Goal: Task Accomplishment & Management: Use online tool/utility

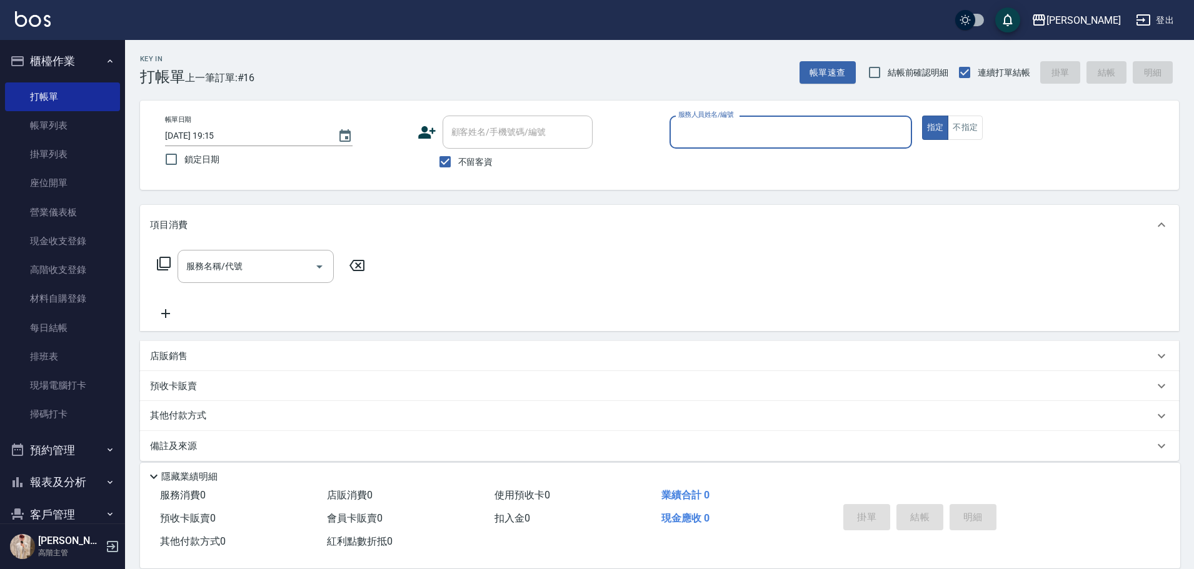
click at [863, 141] on input "服務人員姓名/編號" at bounding box center [790, 132] width 231 height 22
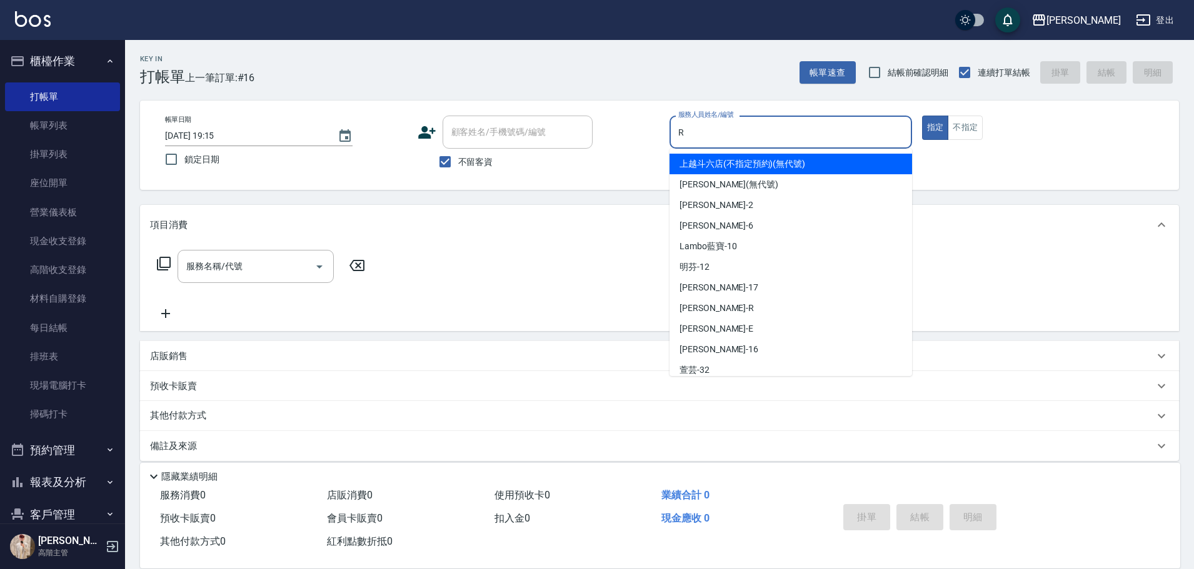
type input "R"
type button "true"
type input "[PERSON_NAME]"
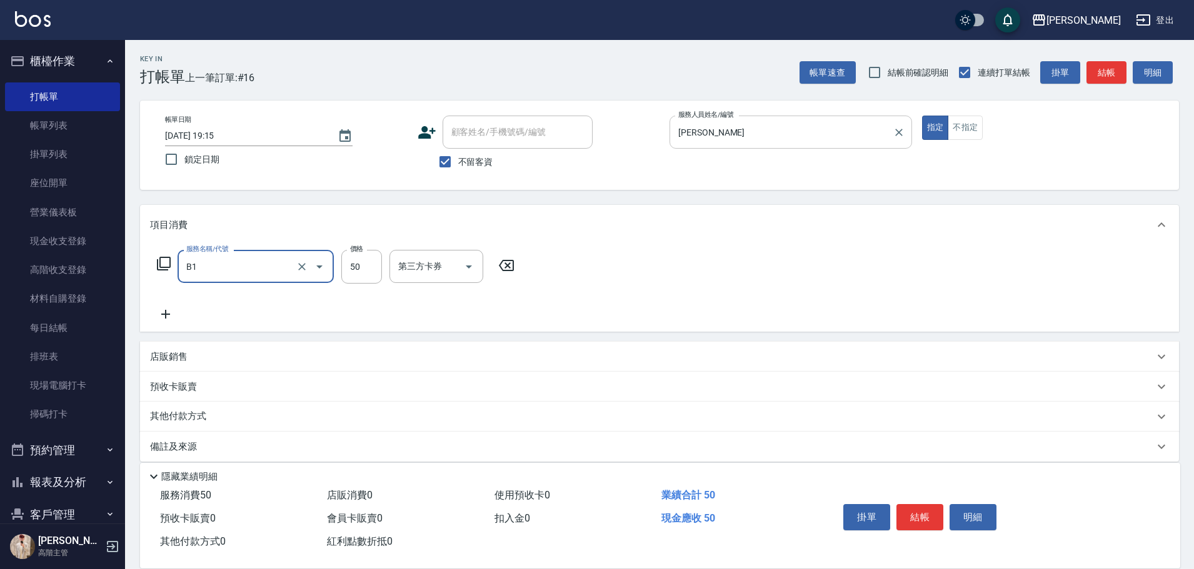
type input "剪髮(B1)"
type input "200"
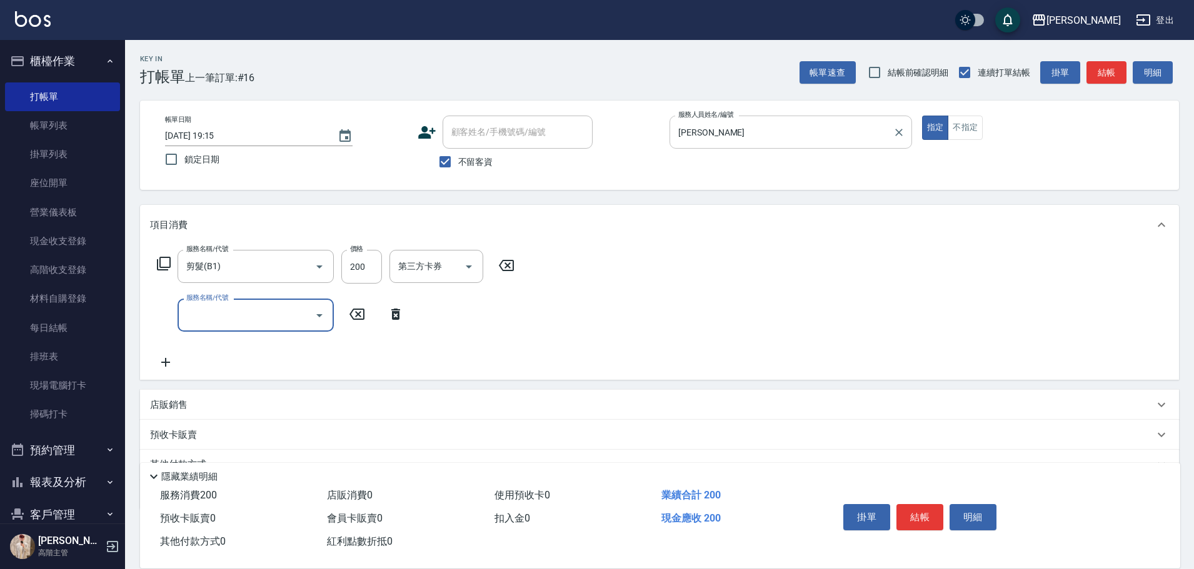
type input "ㄐ"
type input "染髮1000以上(L1)"
type input "2200"
type input "萱芸-32"
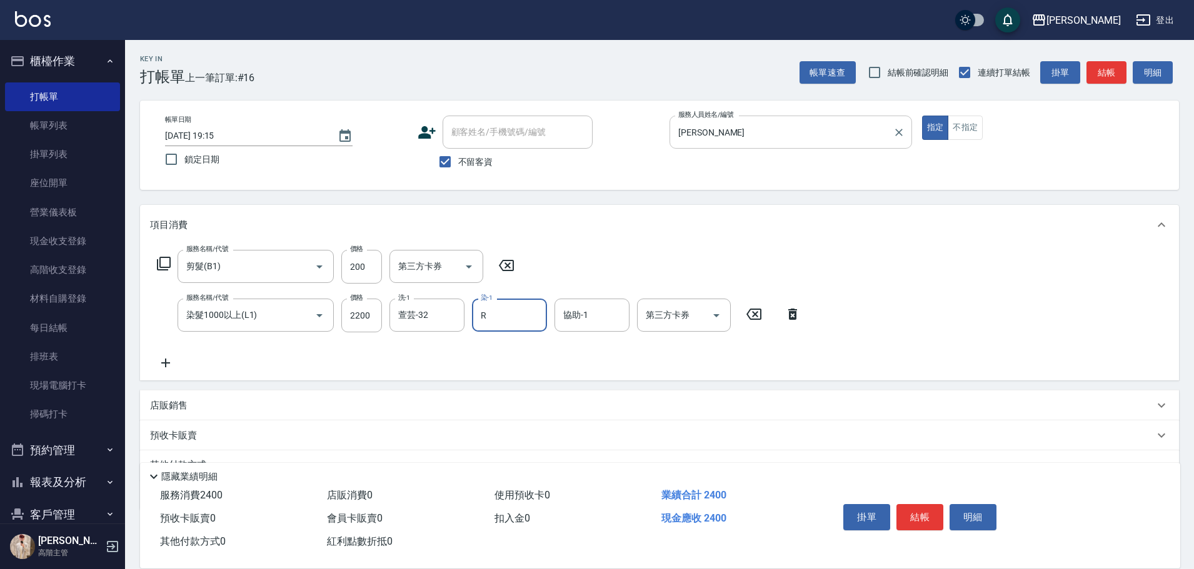
type input "[PERSON_NAME]"
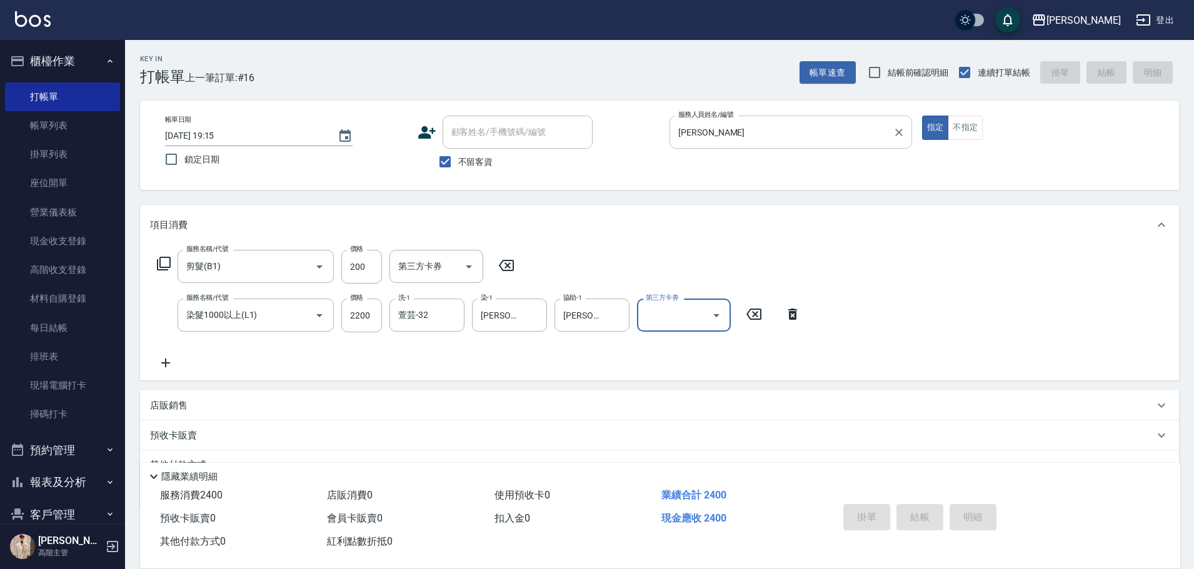
type input "Line酷券"
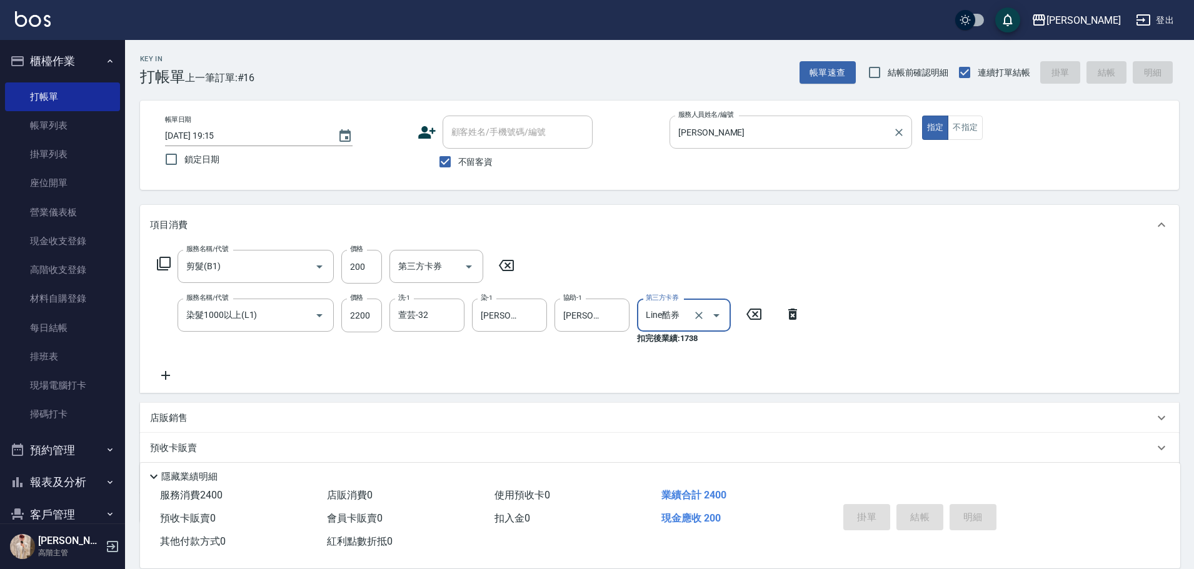
type input "[DATE] 20:26"
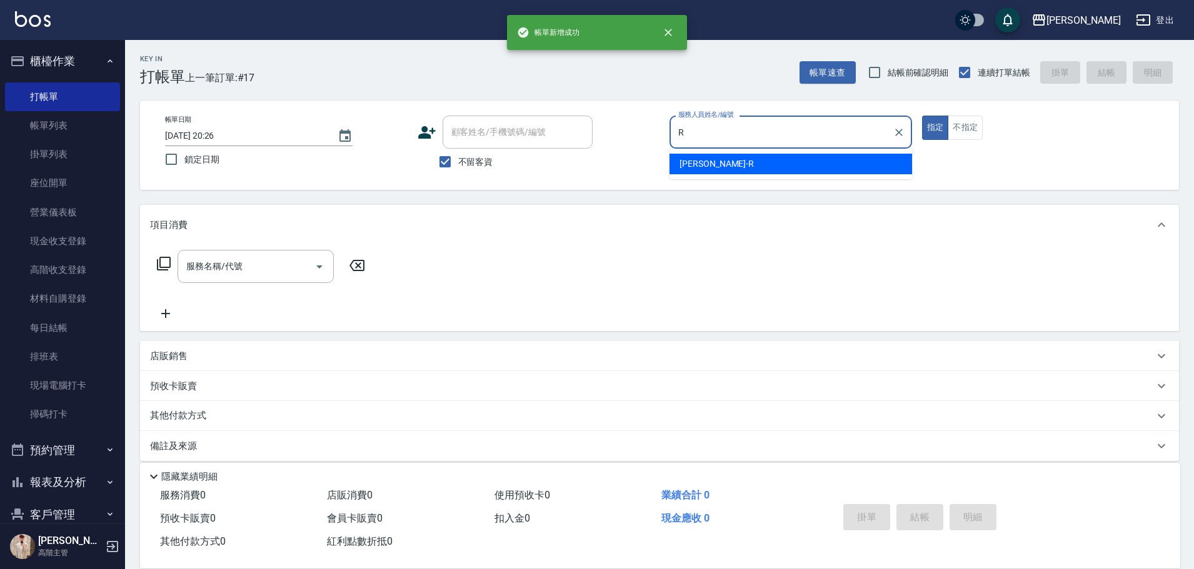
type input "[PERSON_NAME]"
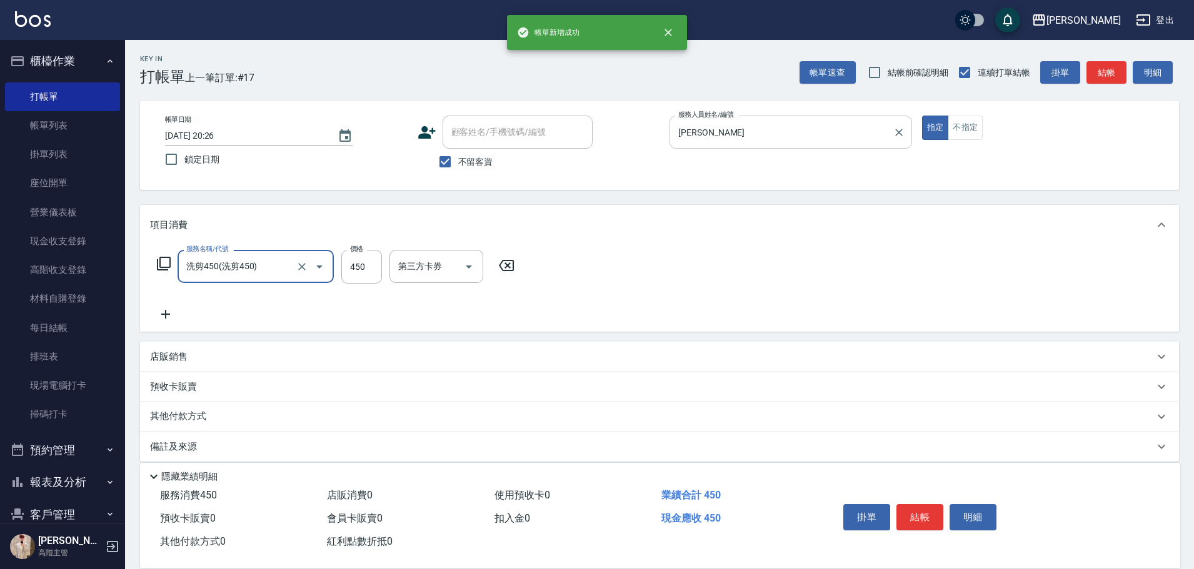
type input "洗剪450"
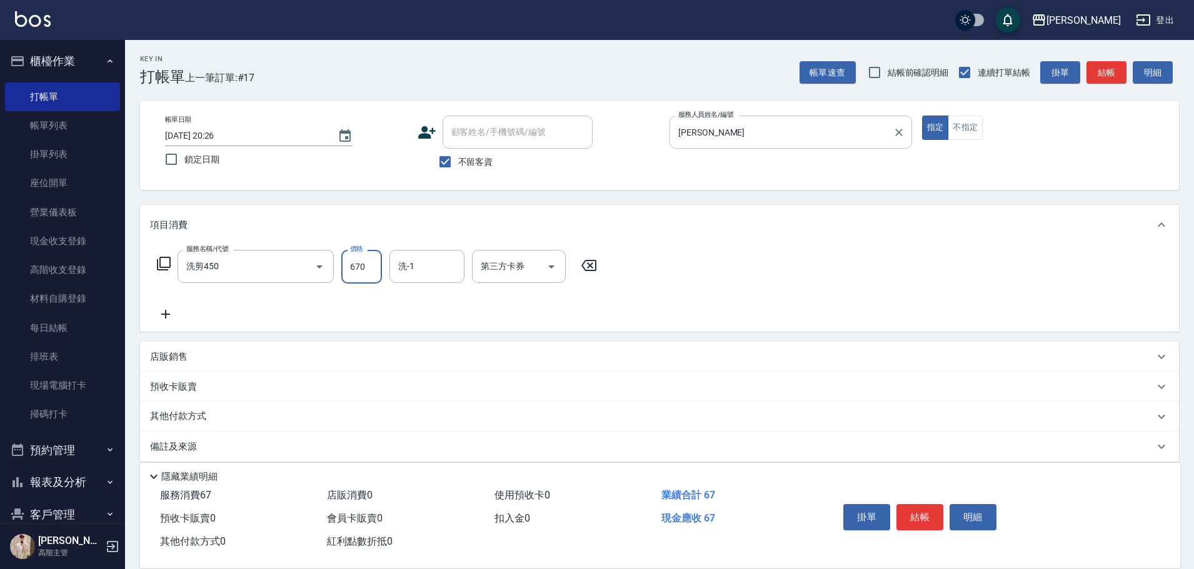
type input "670"
type input "[PERSON_NAME]-23"
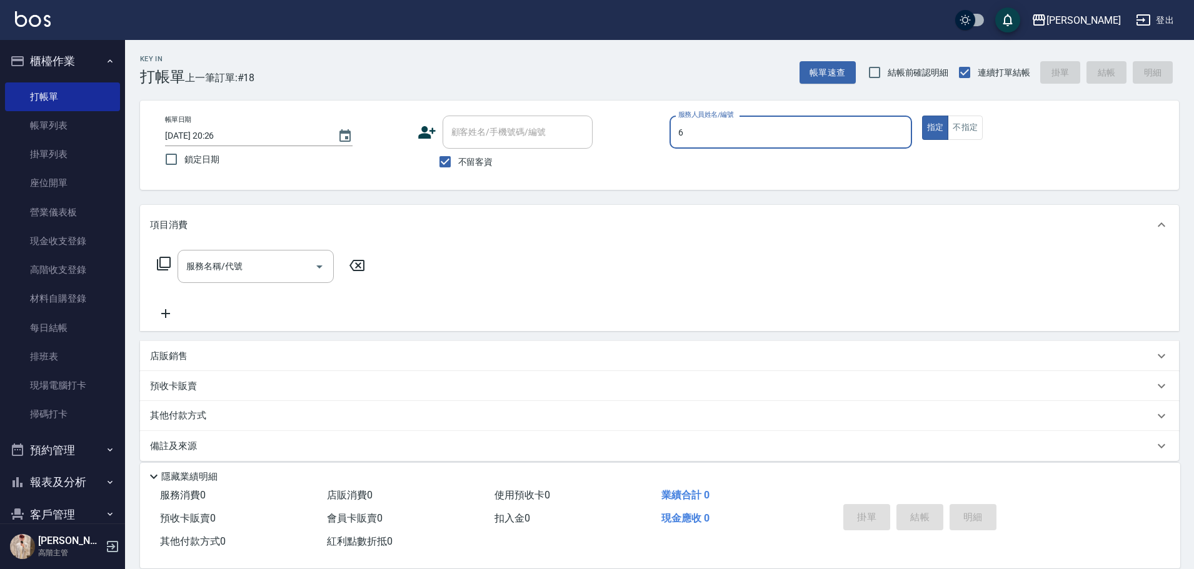
type input "[PERSON_NAME]-6"
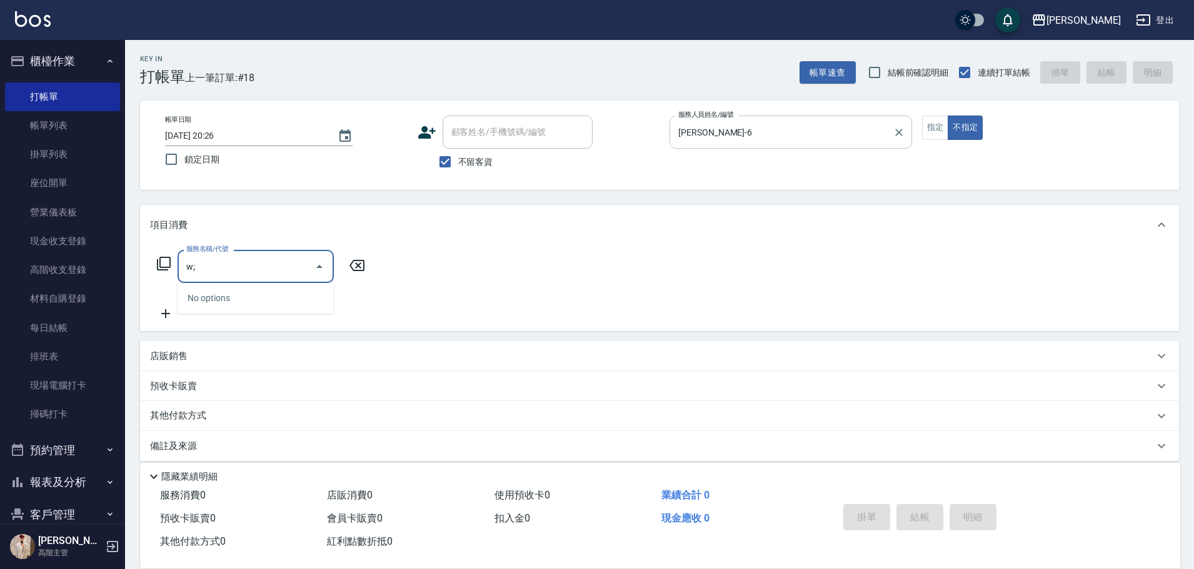
type input "w"
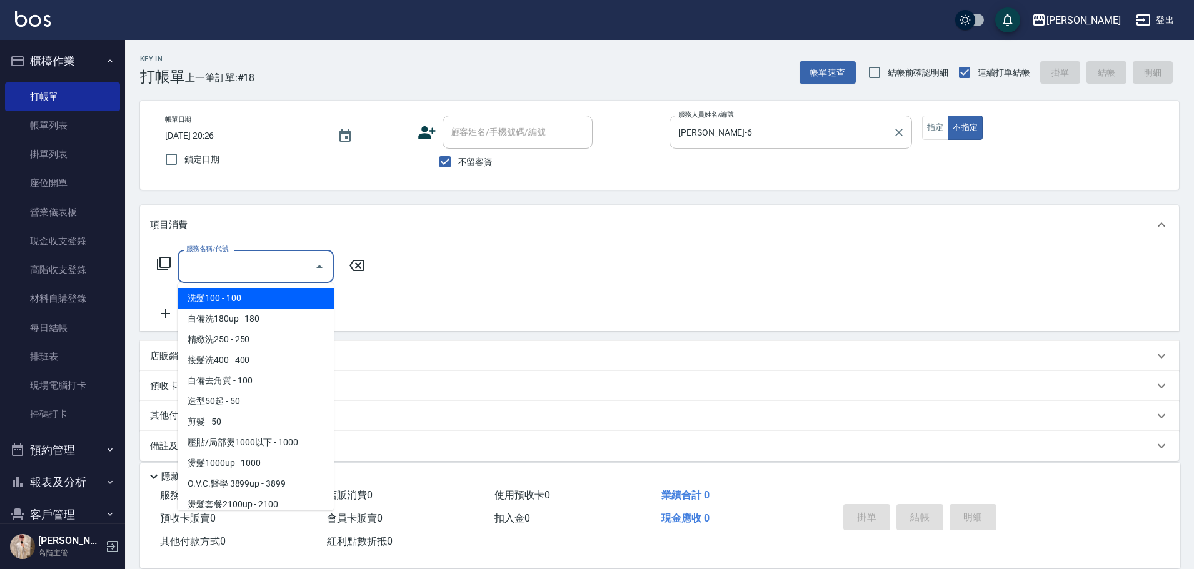
type input "C"
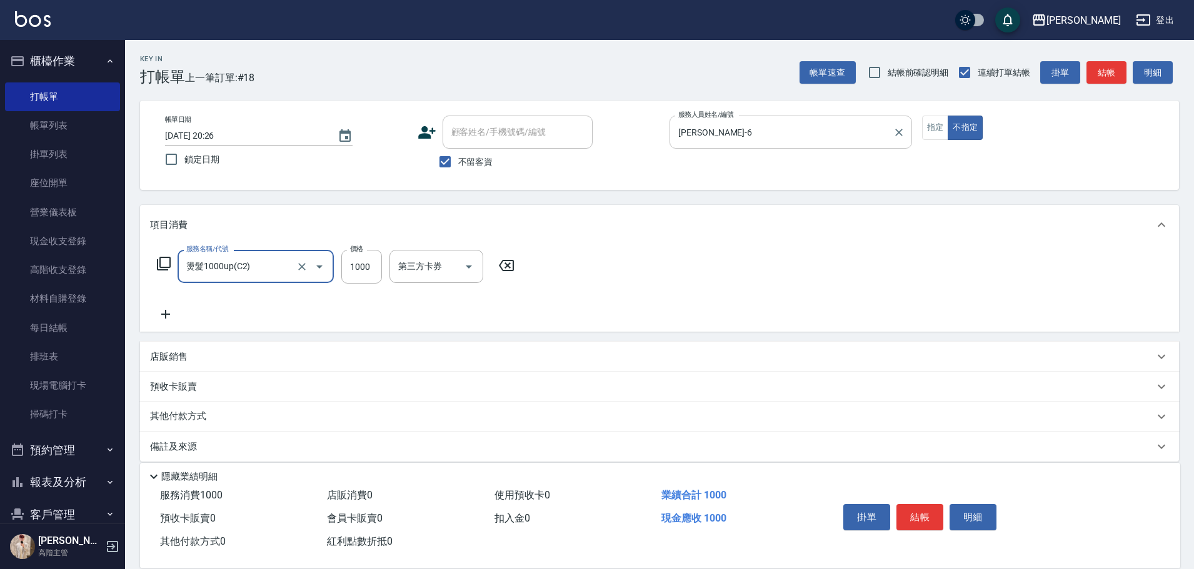
type input "燙髮1000up(C2)"
type input "2500"
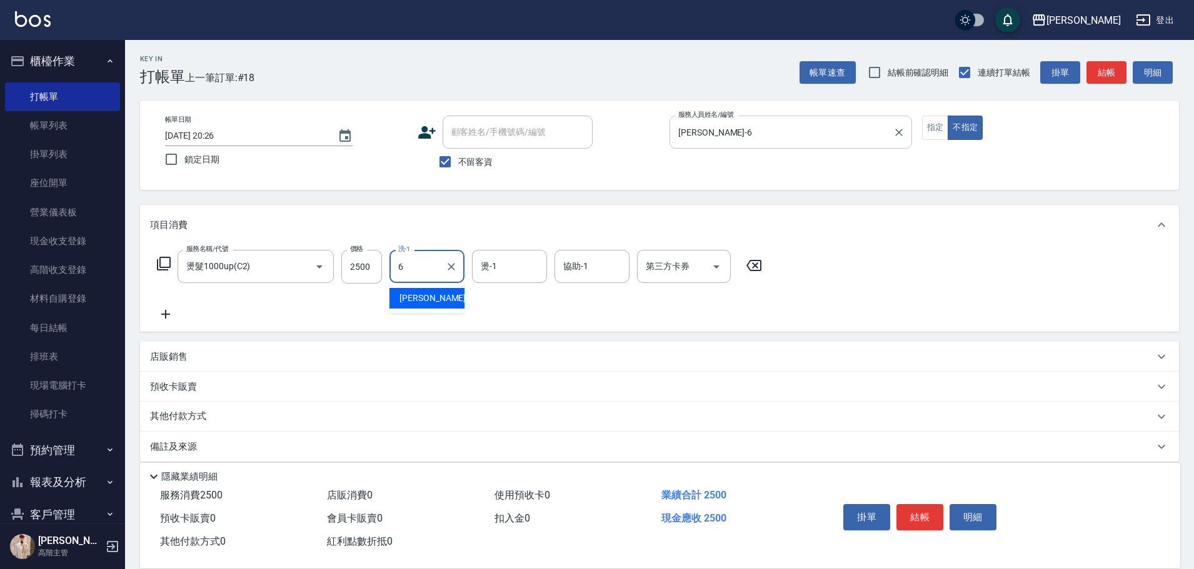
type input "[PERSON_NAME]-6"
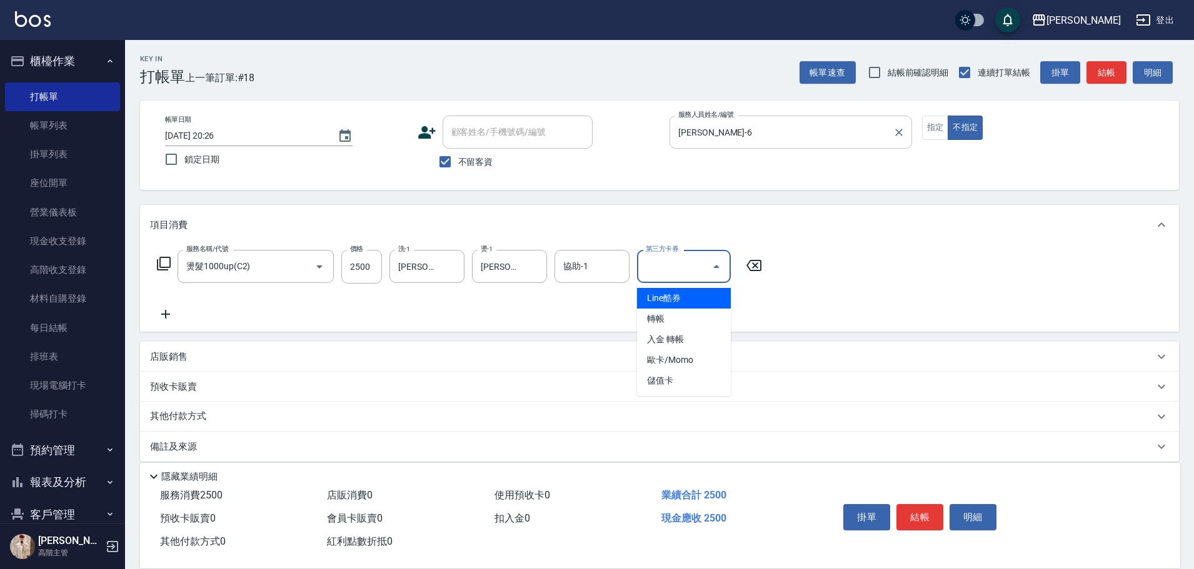
type input "Line酷券"
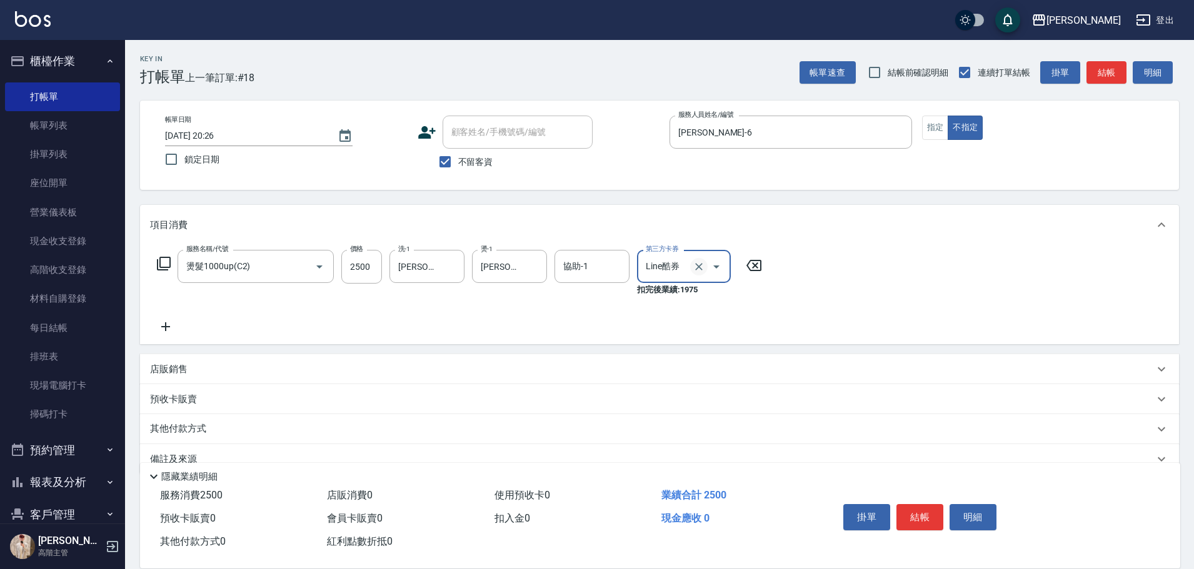
drag, startPoint x: 713, startPoint y: 270, endPoint x: 705, endPoint y: 269, distance: 8.2
click at [709, 270] on icon "Open" at bounding box center [716, 266] width 15 height 15
click at [705, 269] on button "Clear" at bounding box center [698, 266] width 17 height 17
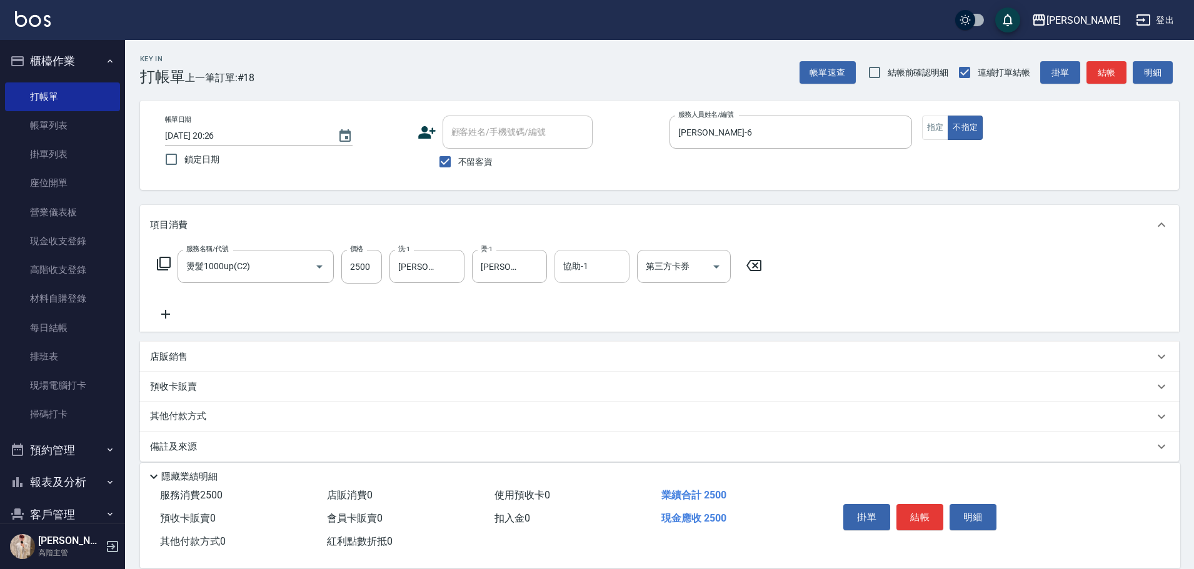
drag, startPoint x: 568, startPoint y: 248, endPoint x: 579, endPoint y: 265, distance: 19.9
click at [572, 259] on div "服務名稱/代號 燙髮1000up(C2) 服務名稱/代號 價格 2500 價格 洗-1 紫宜-6 洗-1 燙-1 紫宜-6 燙-1 協助-1 協助-1 第三方…" at bounding box center [659, 288] width 1039 height 87
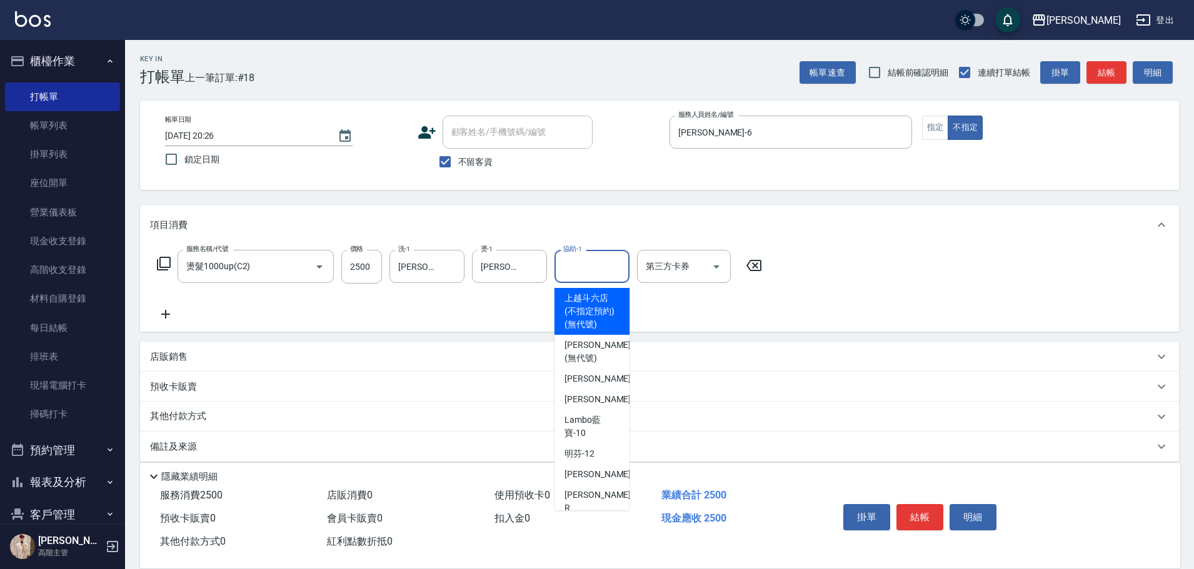
click at [579, 265] on input "協助-1" at bounding box center [592, 267] width 64 height 22
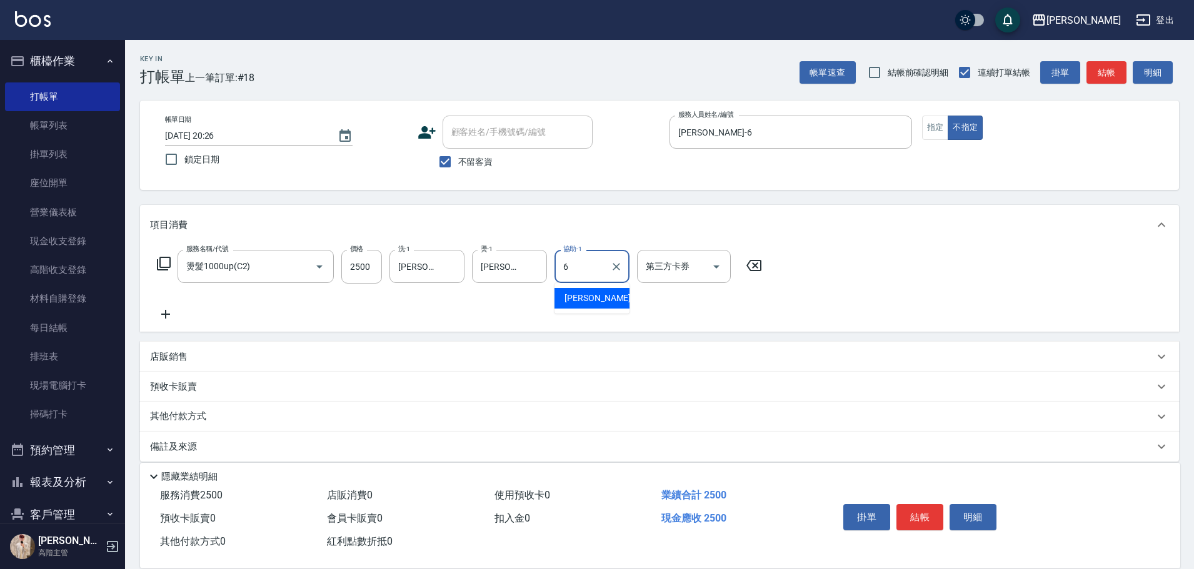
type input "[PERSON_NAME]-6"
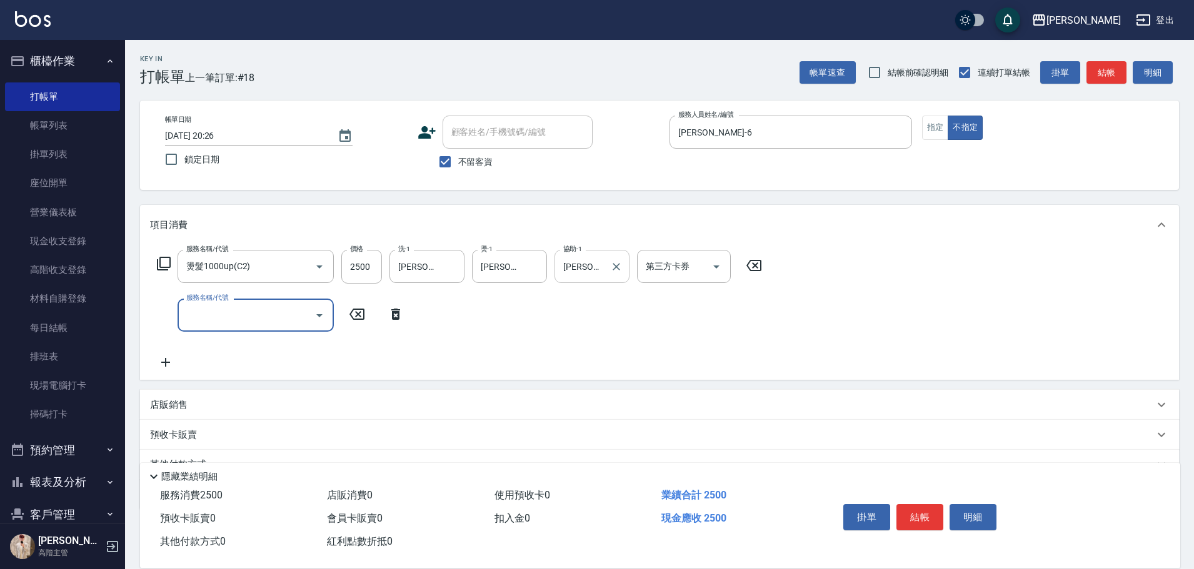
type input "ㄍ"
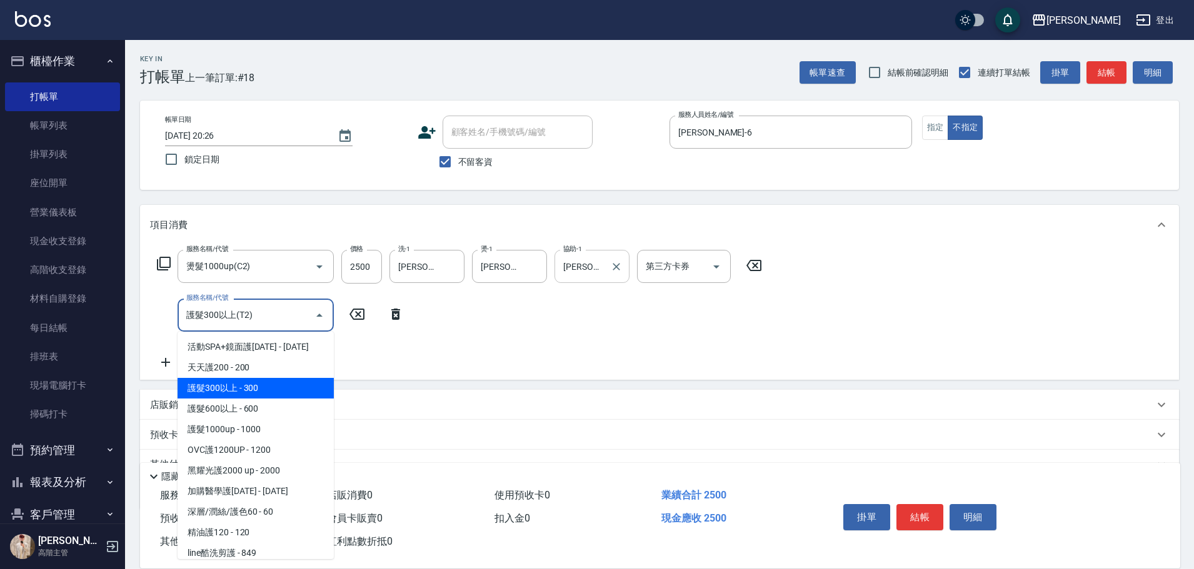
type input "護髮300以上(T2)"
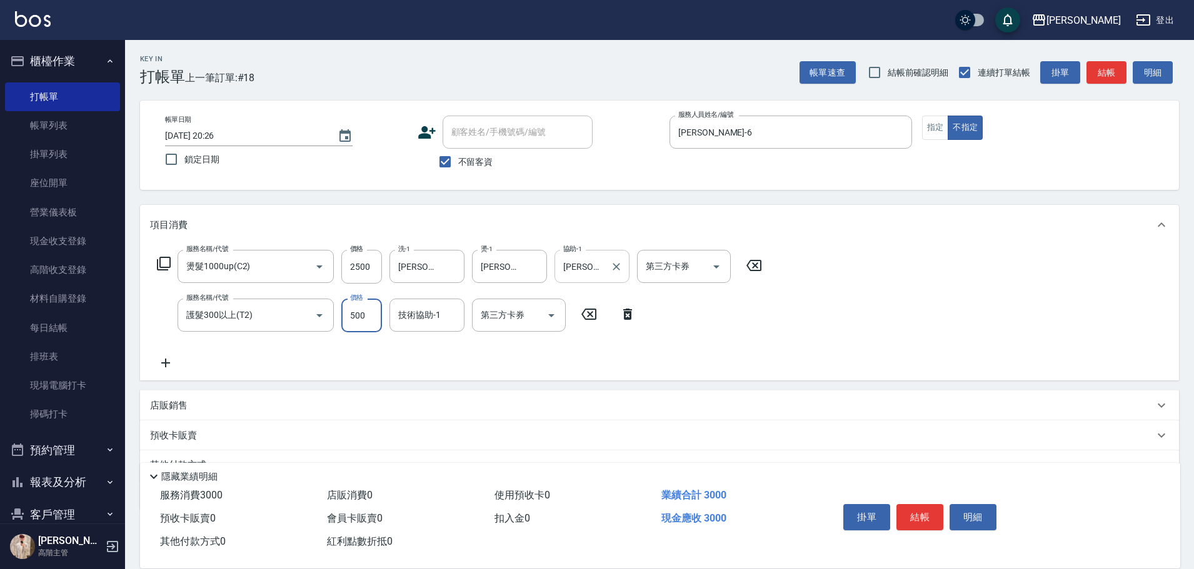
type input "500"
type input "[PERSON_NAME]-6"
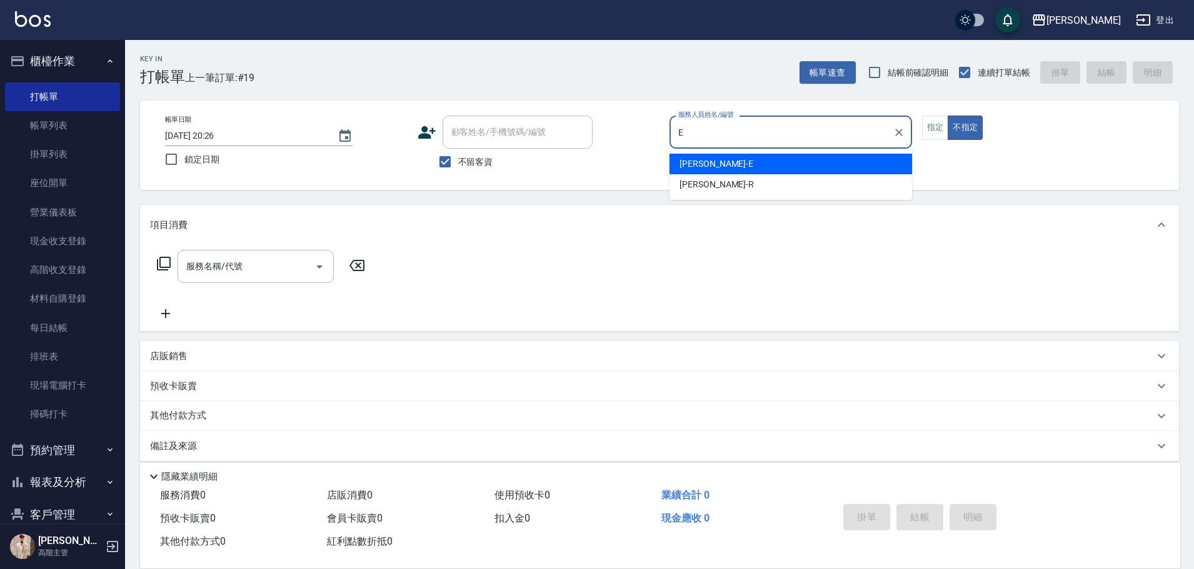
type input "[PERSON_NAME]"
type button "false"
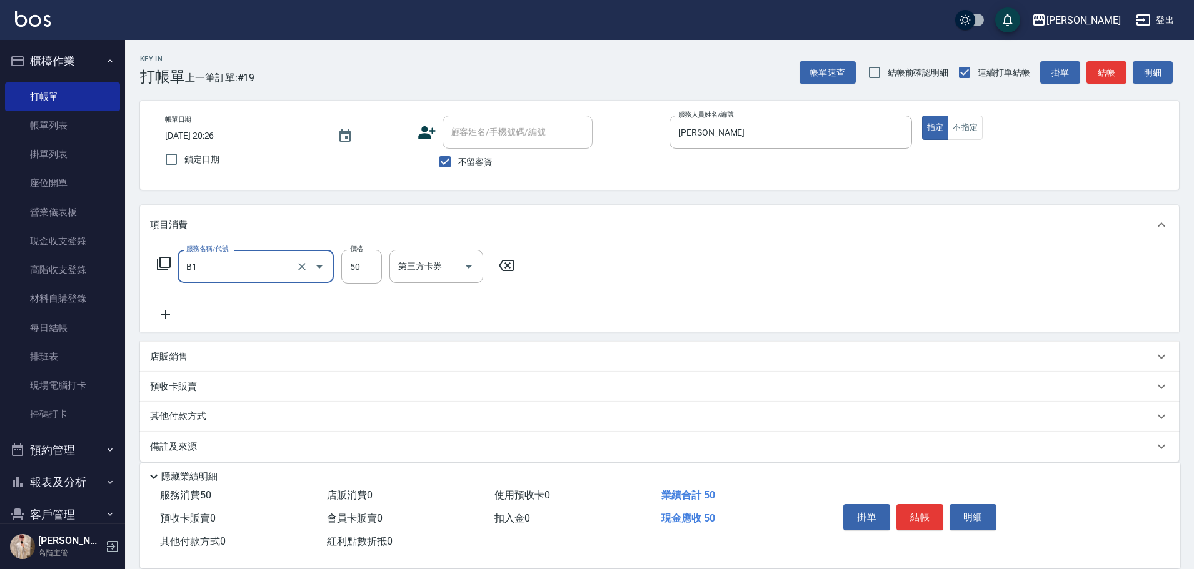
type input "剪髮(B1)"
type input "250"
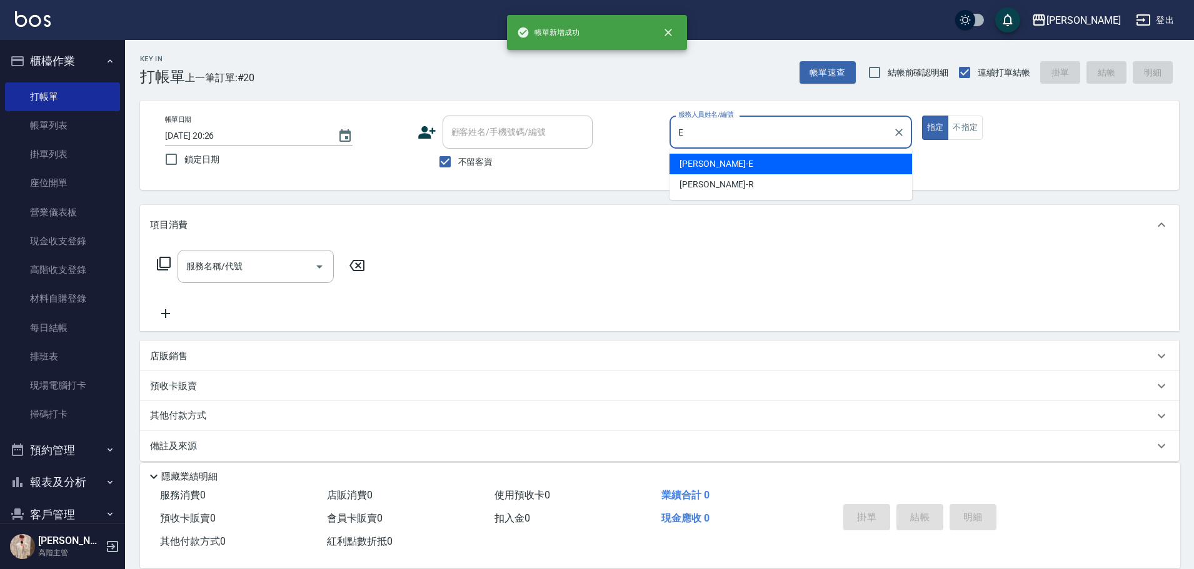
type input "[PERSON_NAME]"
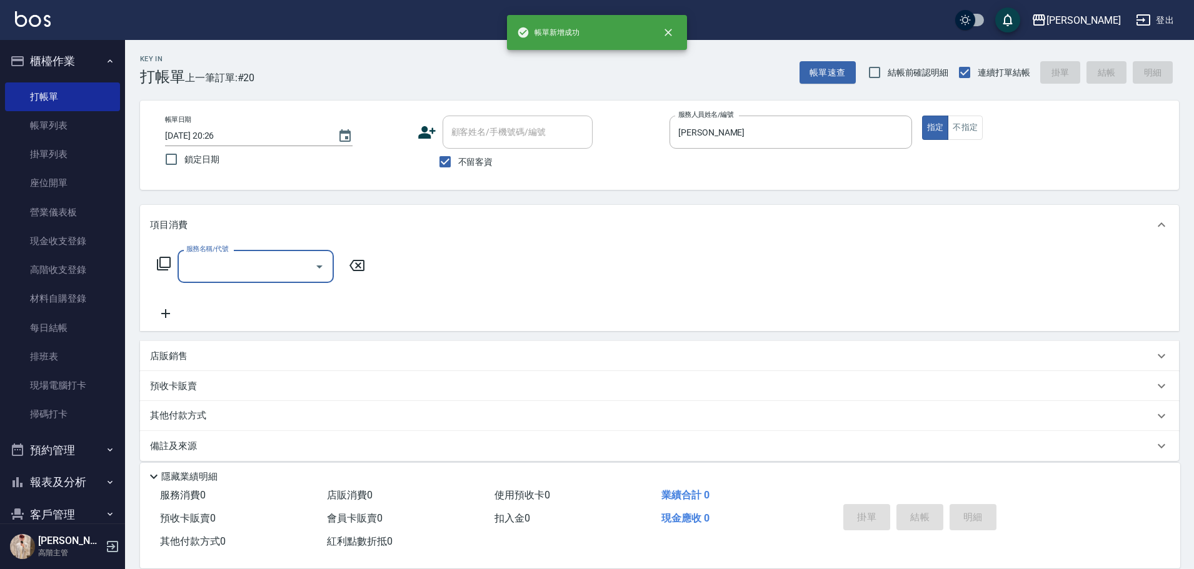
type input "ㄍ"
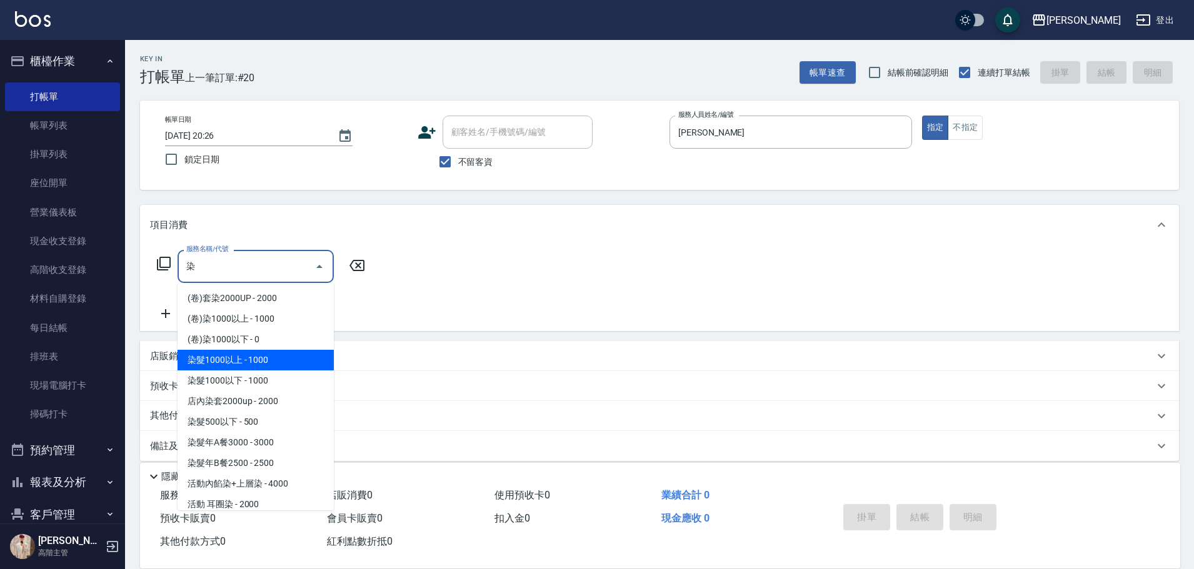
type input "染髮1000以上(L1)"
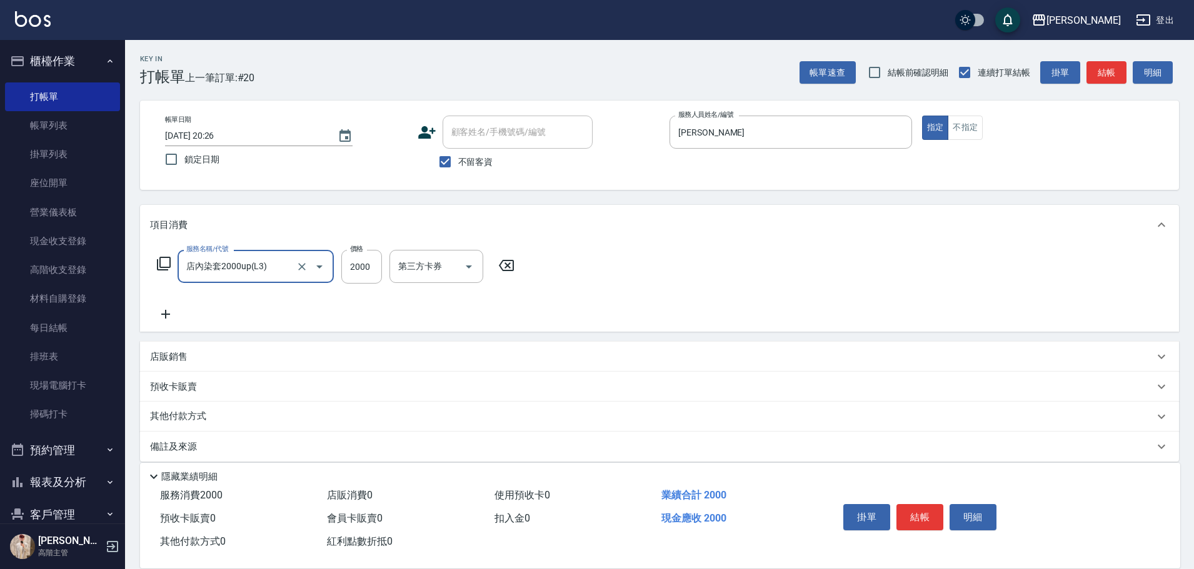
type input "店內染套2000up(L3)"
type input "2200"
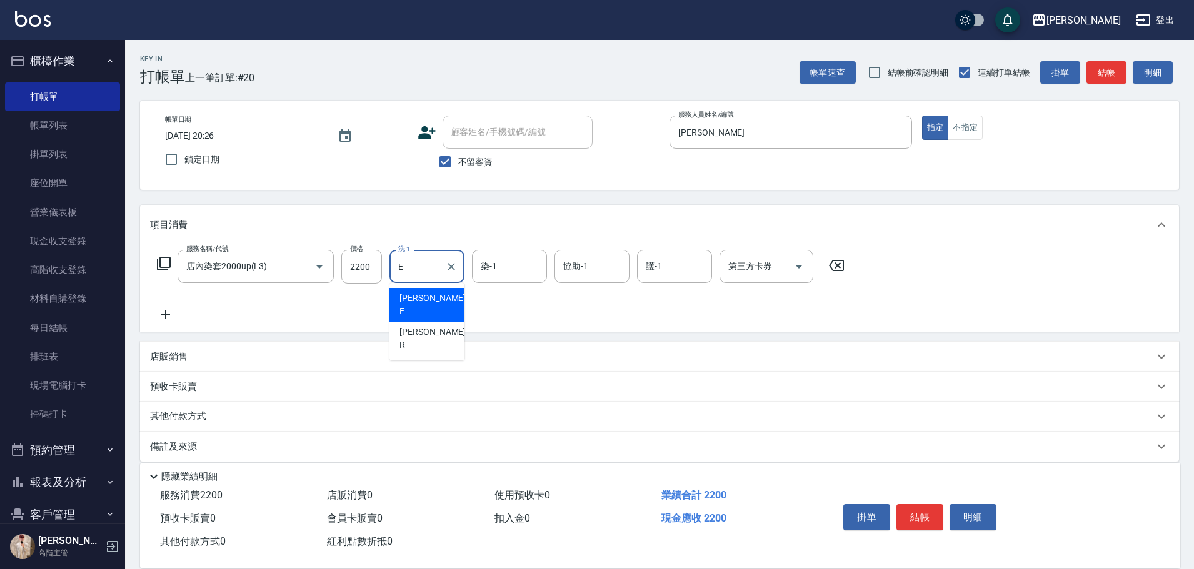
type input "[PERSON_NAME]"
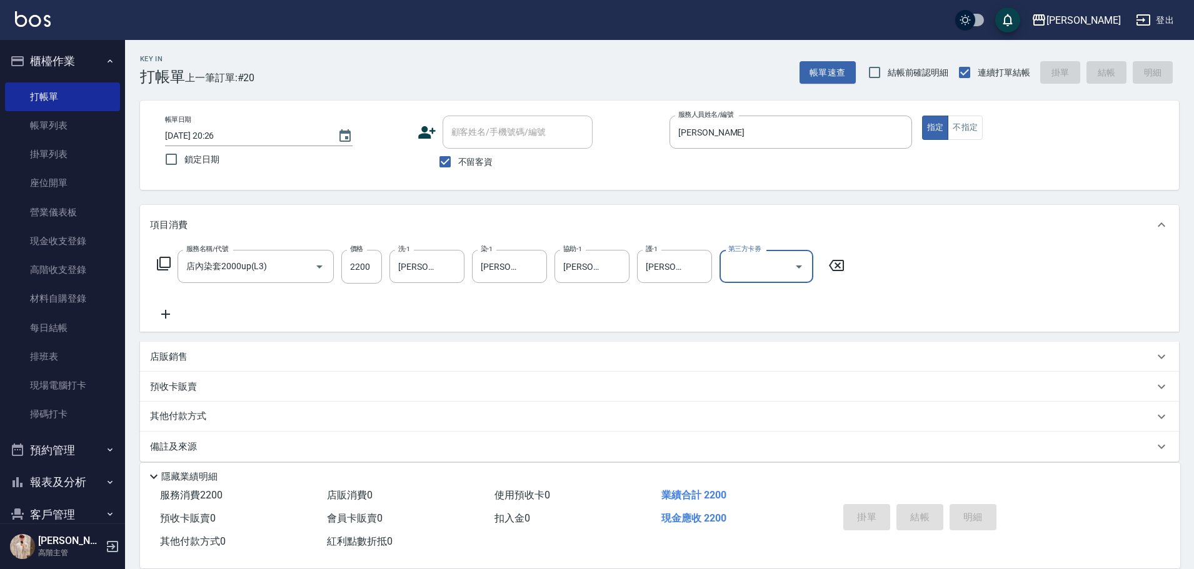
type input "[DATE] 20:27"
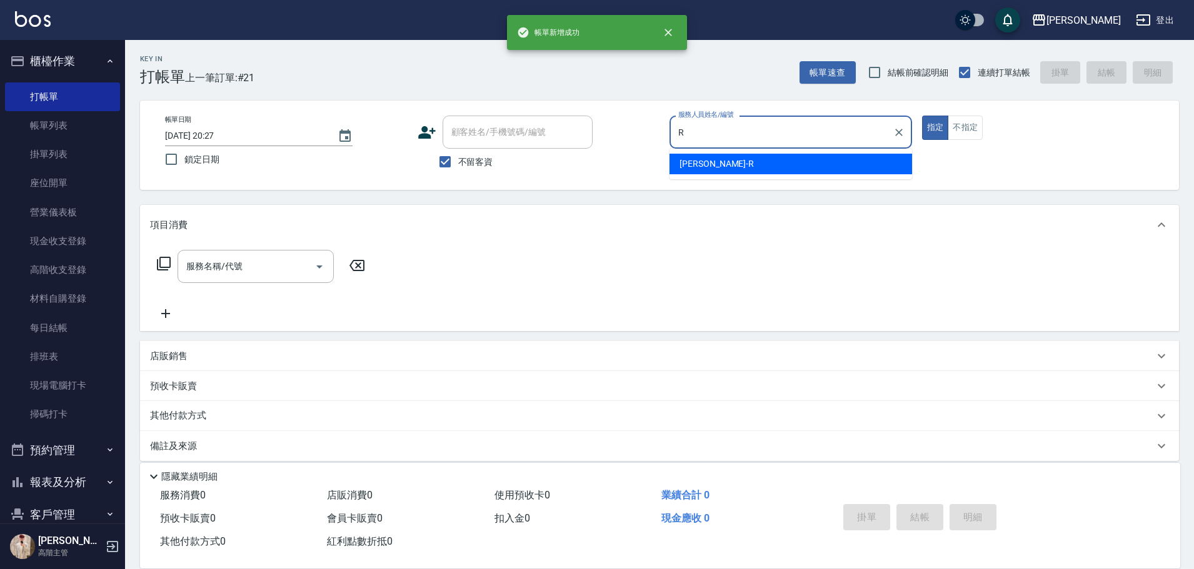
type input "[PERSON_NAME]"
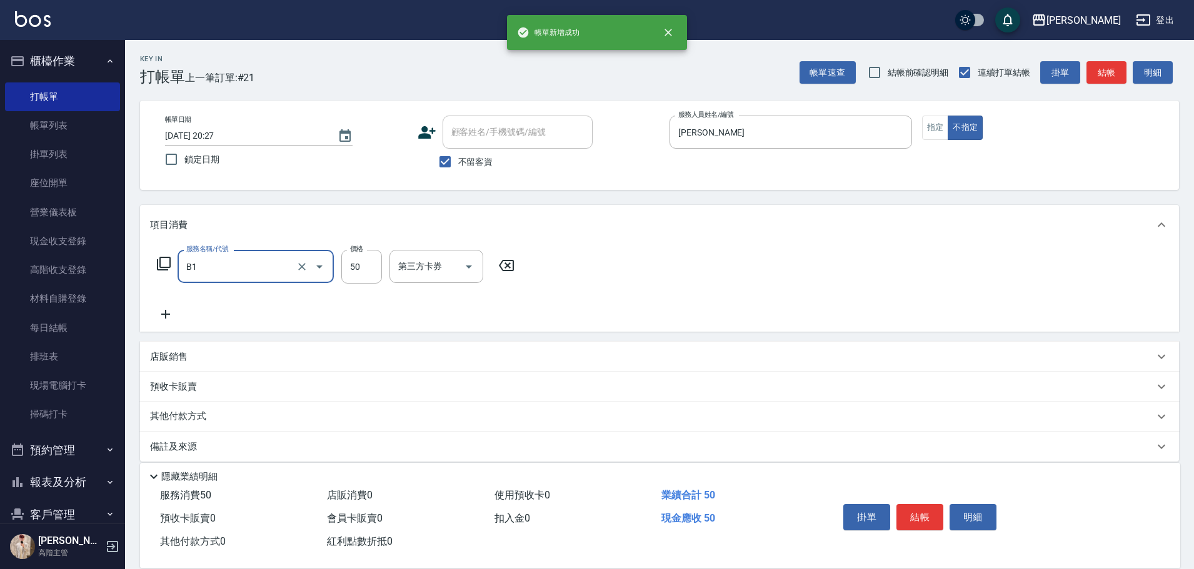
type input "剪髮(B1)"
type input "200"
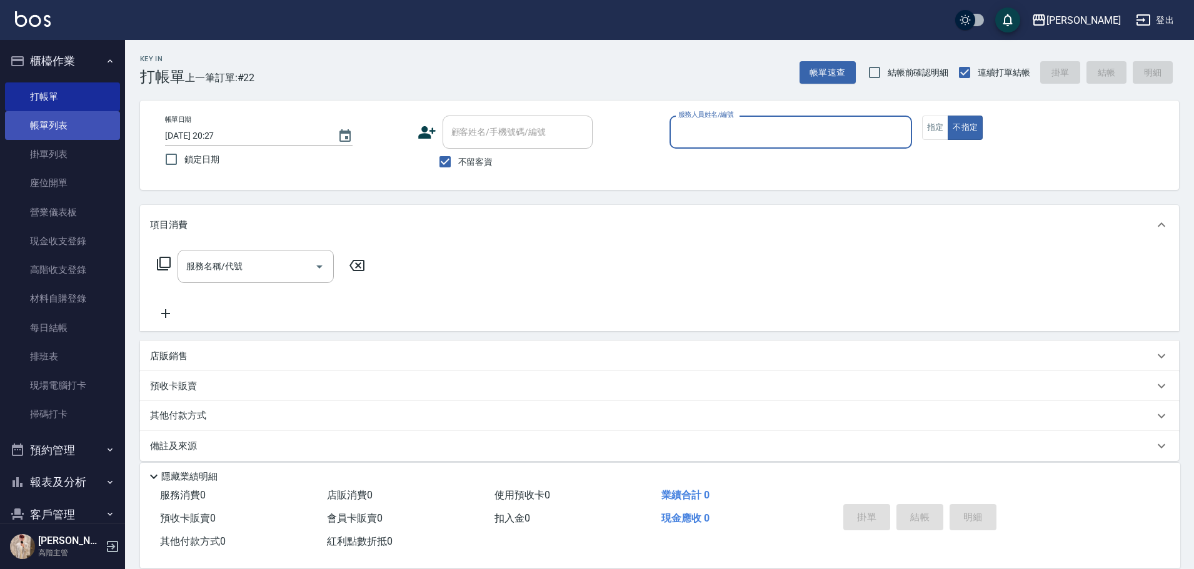
click at [37, 137] on link "帳單列表" at bounding box center [62, 125] width 115 height 29
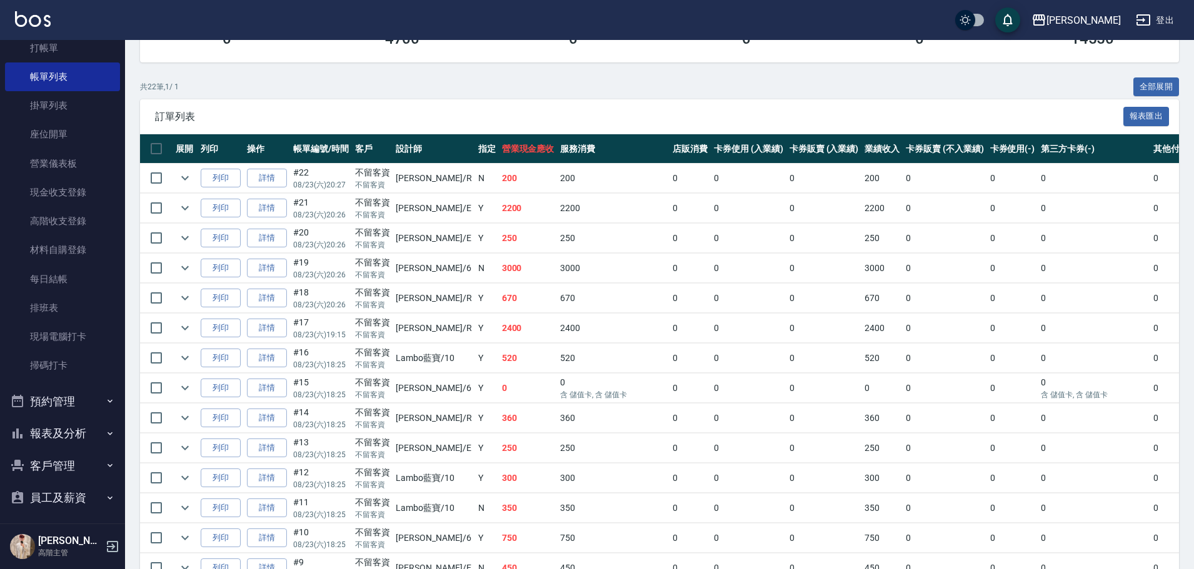
scroll to position [151, 0]
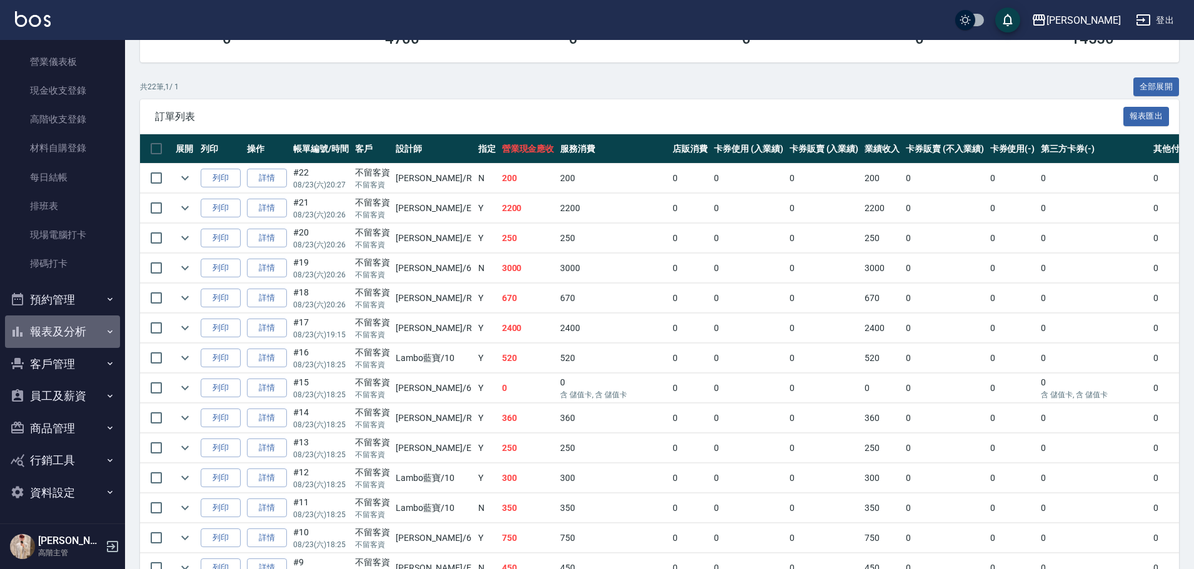
click at [105, 334] on icon "button" at bounding box center [110, 332] width 10 height 10
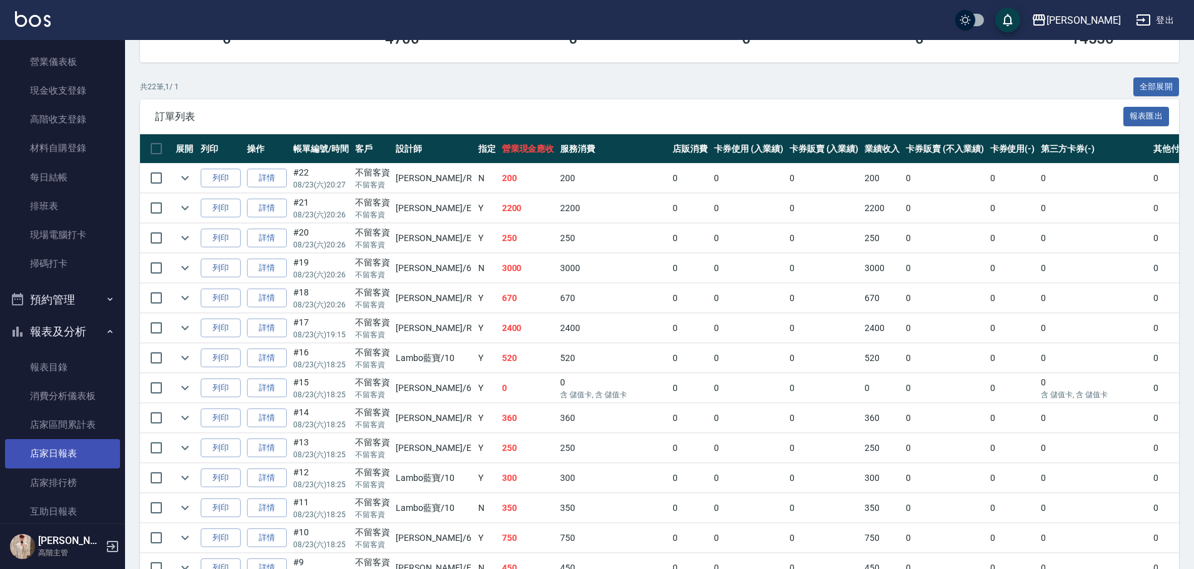
click at [87, 451] on link "店家日報表" at bounding box center [62, 453] width 115 height 29
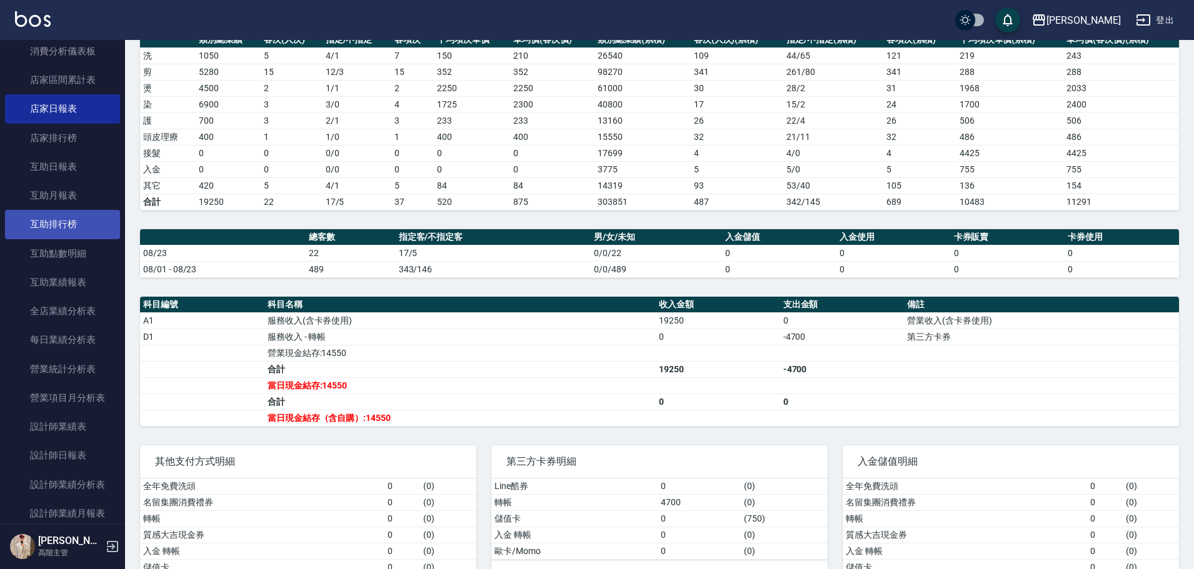
scroll to position [526, 0]
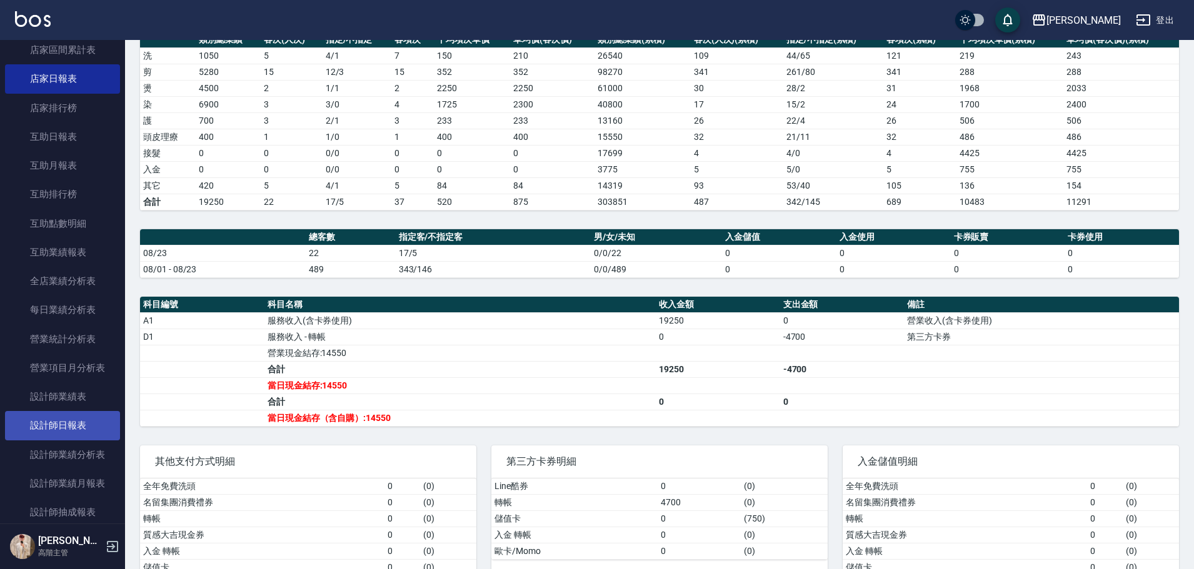
click at [94, 420] on link "設計師日報表" at bounding box center [62, 425] width 115 height 29
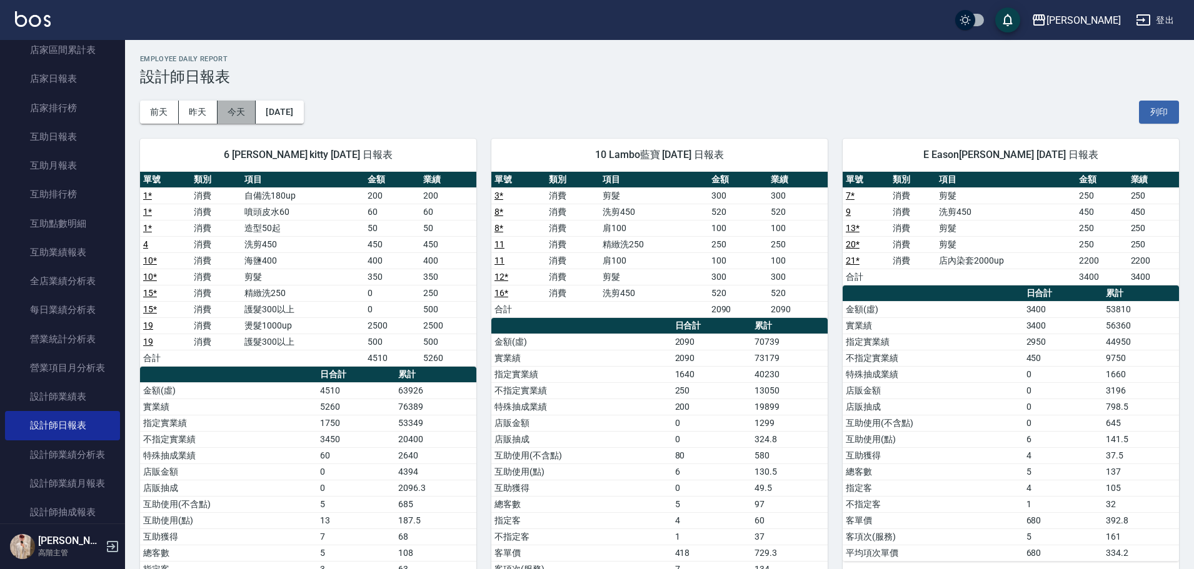
click at [241, 107] on button "今天" at bounding box center [236, 112] width 39 height 23
click at [303, 104] on button "[DATE]" at bounding box center [279, 112] width 47 height 23
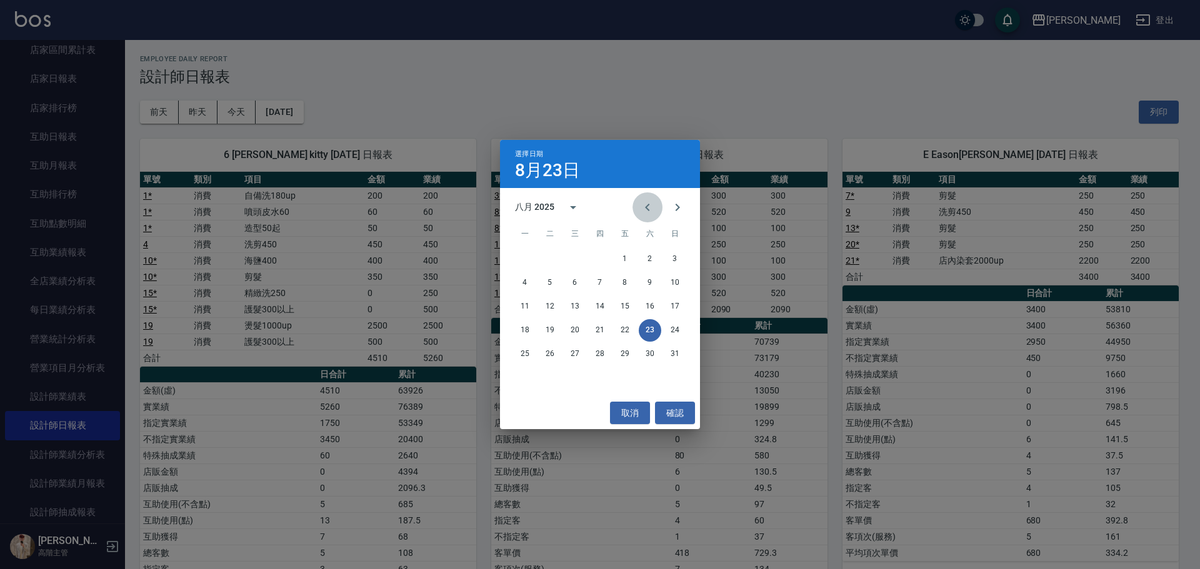
click at [644, 210] on icon "Previous month" at bounding box center [647, 207] width 15 height 15
click at [577, 332] on button "23" at bounding box center [575, 330] width 22 height 22
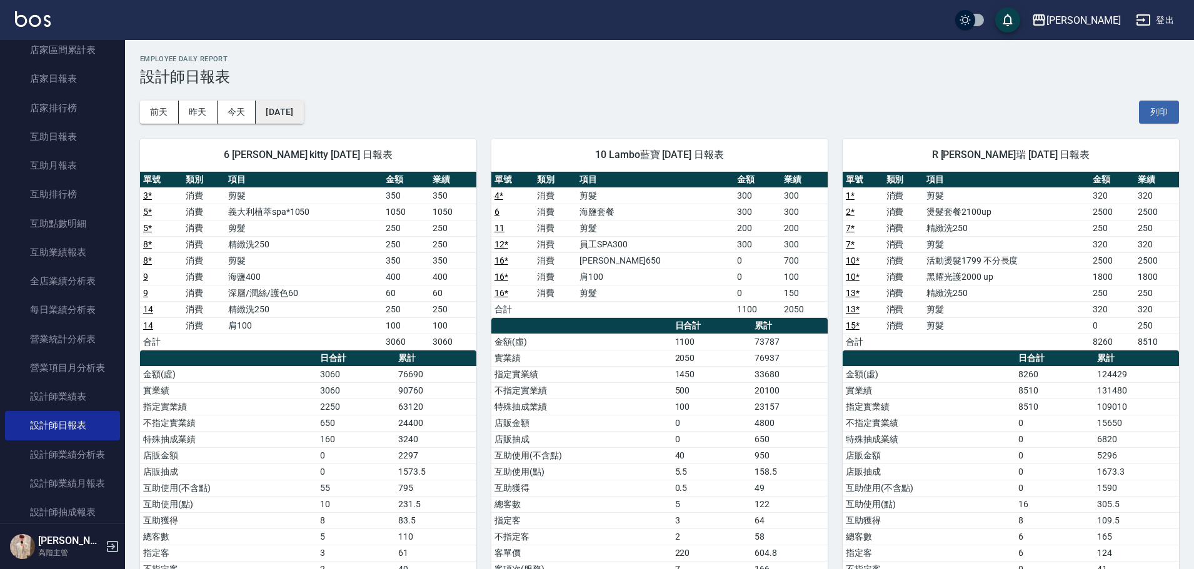
click at [303, 116] on button "[DATE]" at bounding box center [279, 112] width 47 height 23
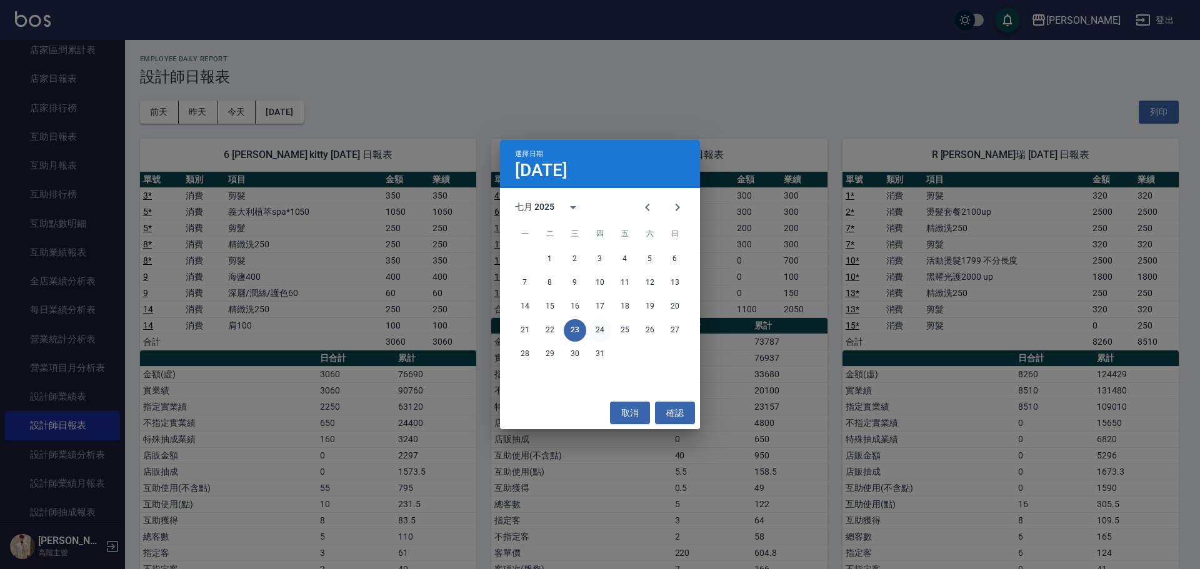
click at [594, 333] on button "24" at bounding box center [600, 330] width 22 height 22
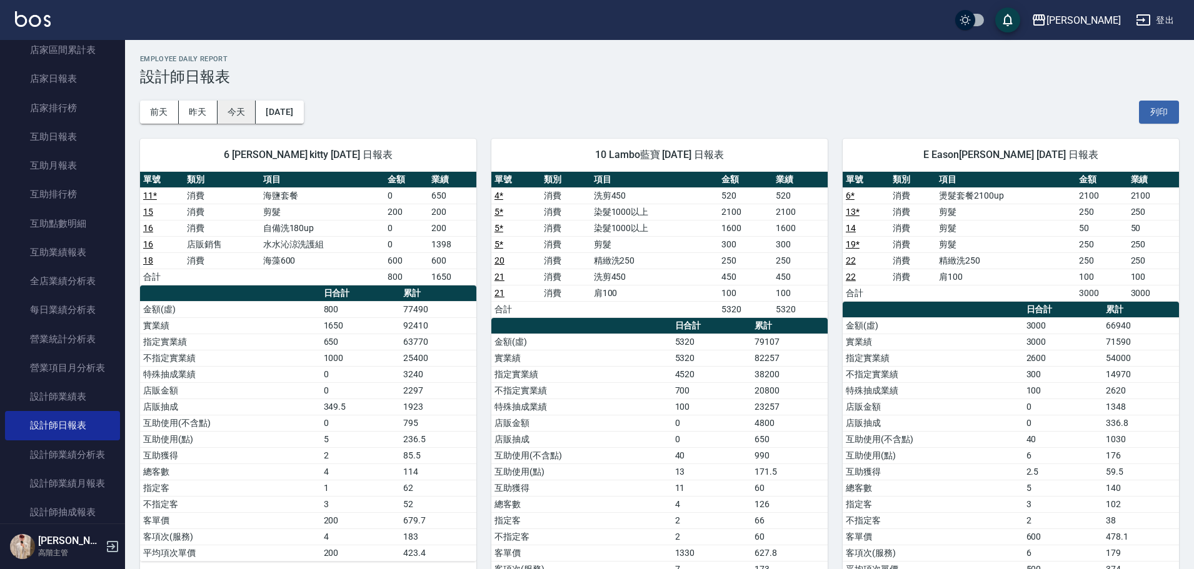
click at [227, 115] on button "今天" at bounding box center [236, 112] width 39 height 23
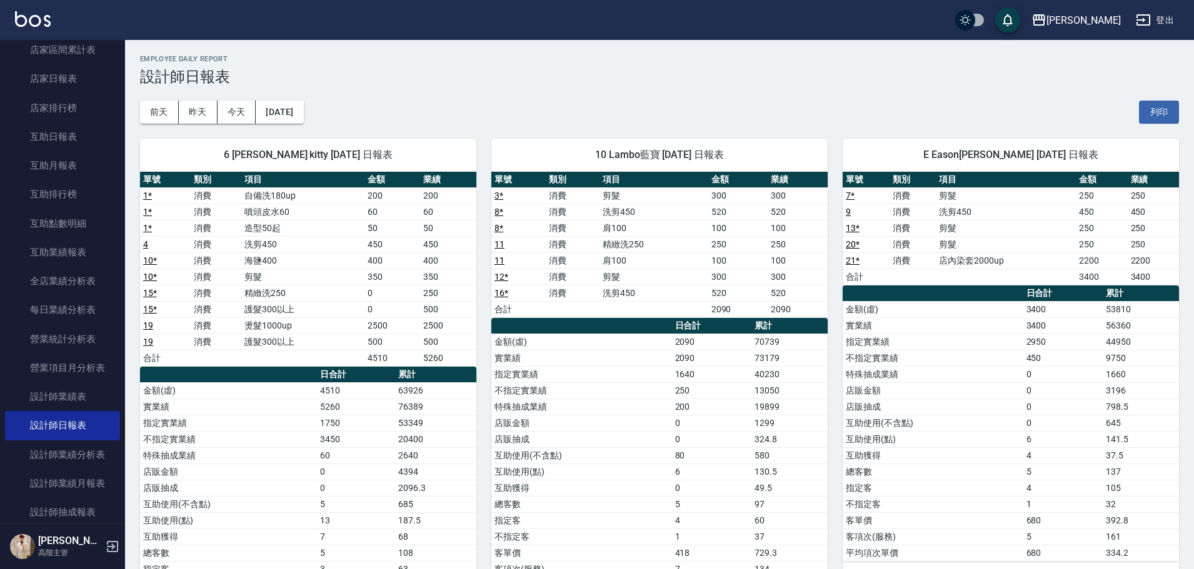
click at [37, 18] on img at bounding box center [33, 19] width 36 height 16
